Goal: Information Seeking & Learning: Understand process/instructions

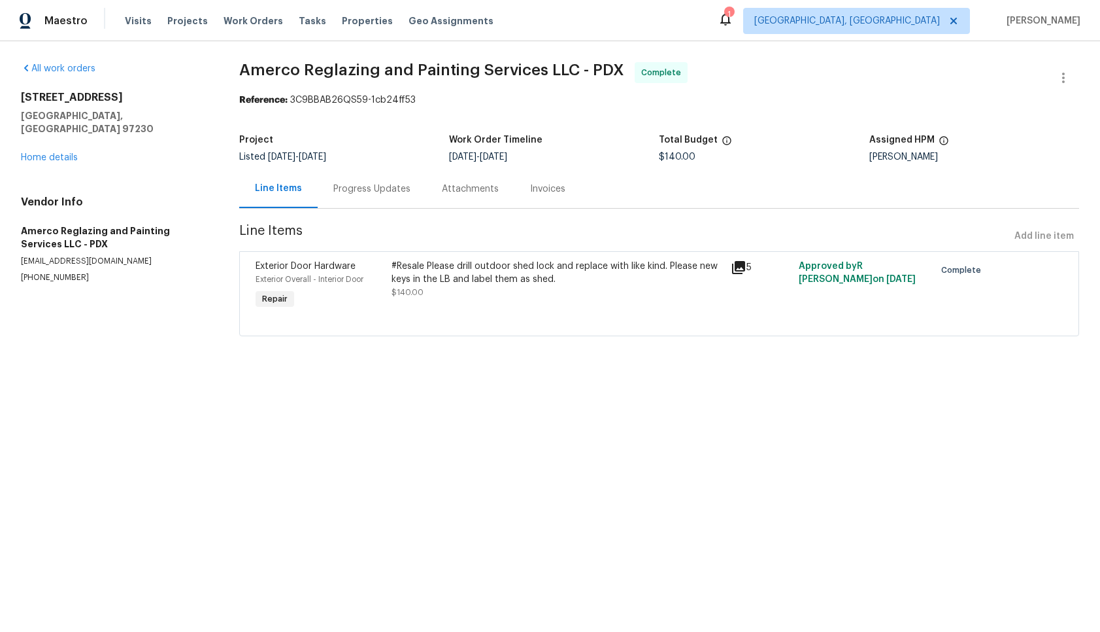
click at [588, 280] on div "#Resale Please drill outdoor shed lock and replace with like kind. Please new k…" at bounding box center [558, 273] width 332 height 26
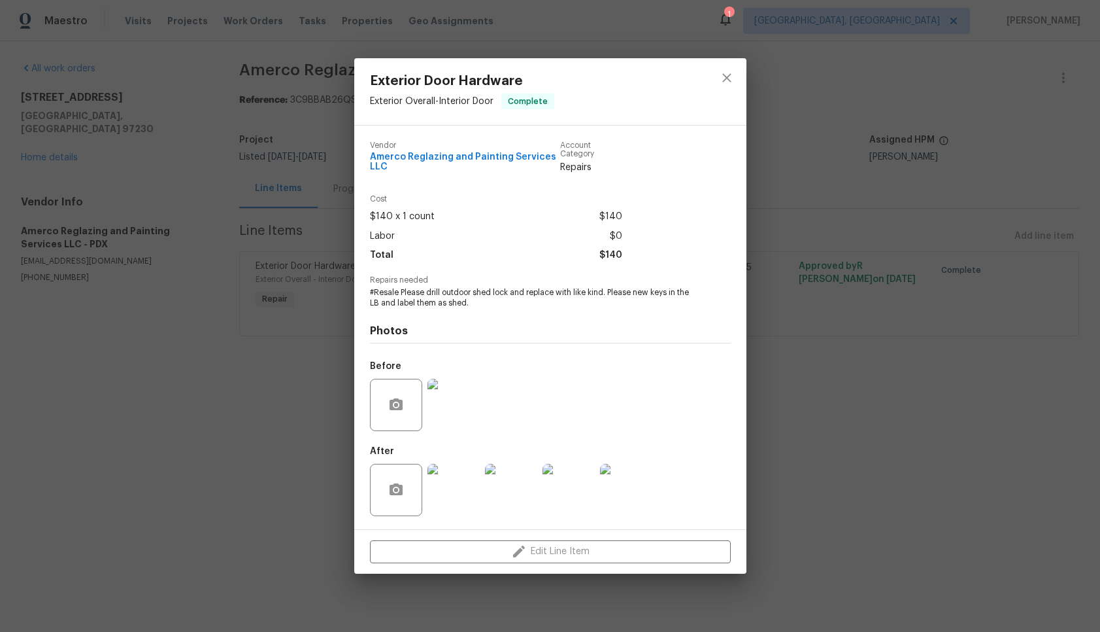
click at [465, 490] on img at bounding box center [454, 490] width 52 height 52
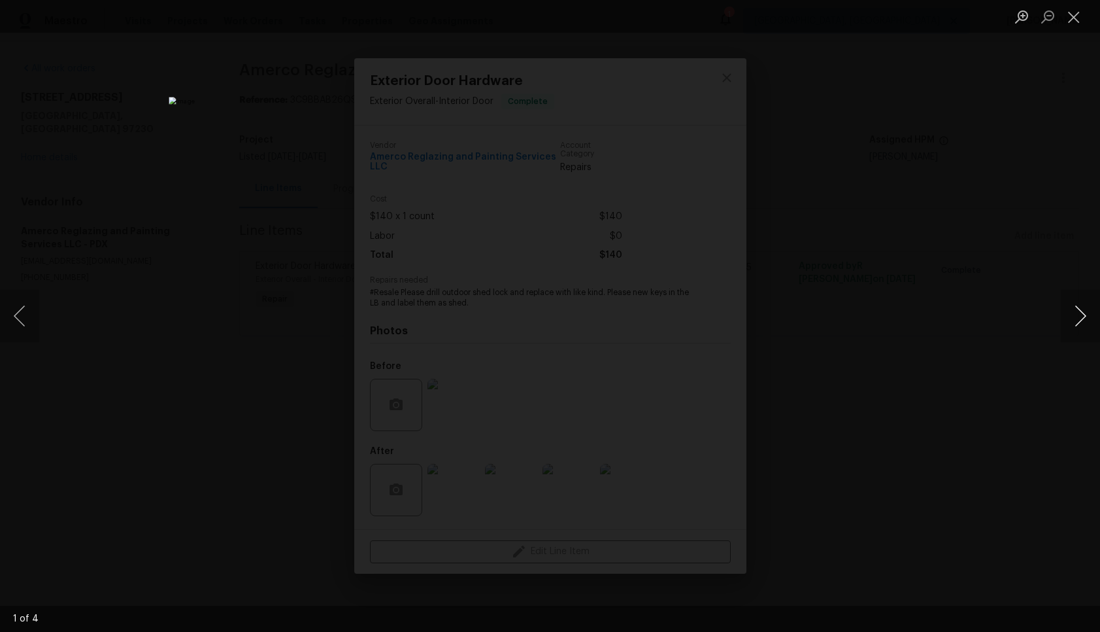
click at [1085, 320] on button "Next image" at bounding box center [1080, 316] width 39 height 52
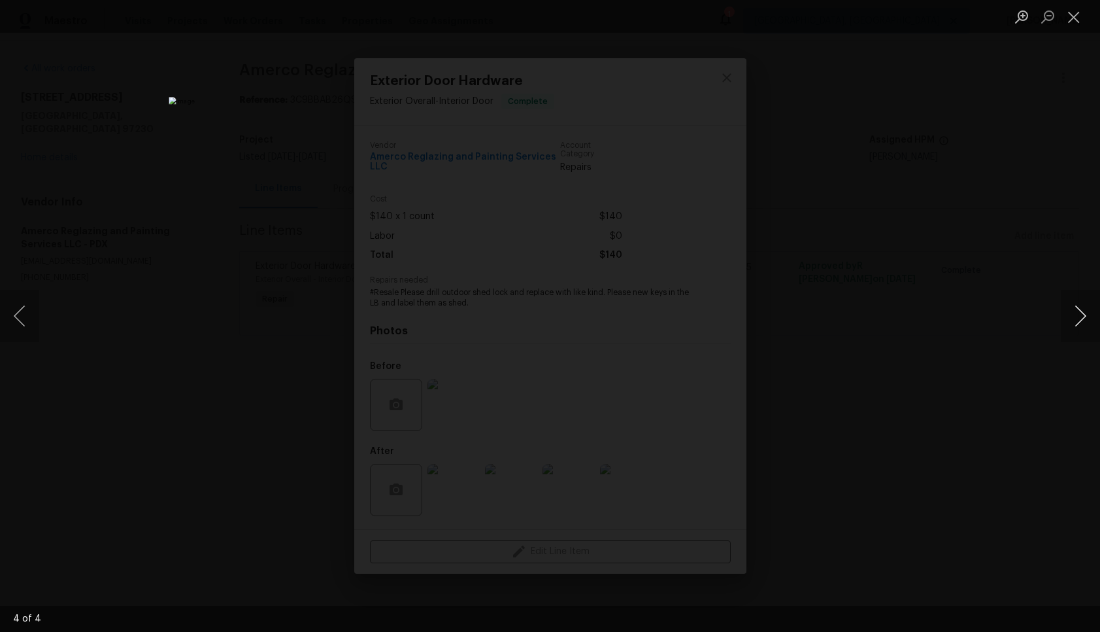
click at [1085, 320] on button "Next image" at bounding box center [1080, 316] width 39 height 52
click at [1077, 19] on button "Close lightbox" at bounding box center [1074, 16] width 26 height 23
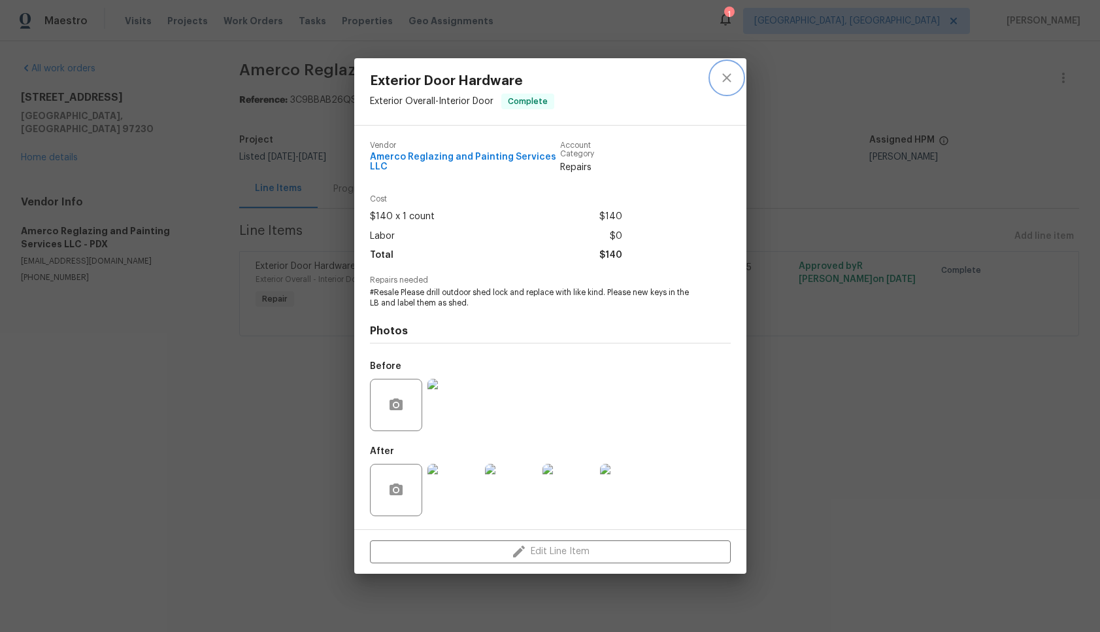
click at [736, 79] on button "close" at bounding box center [726, 77] width 31 height 31
